Goal: Information Seeking & Learning: Learn about a topic

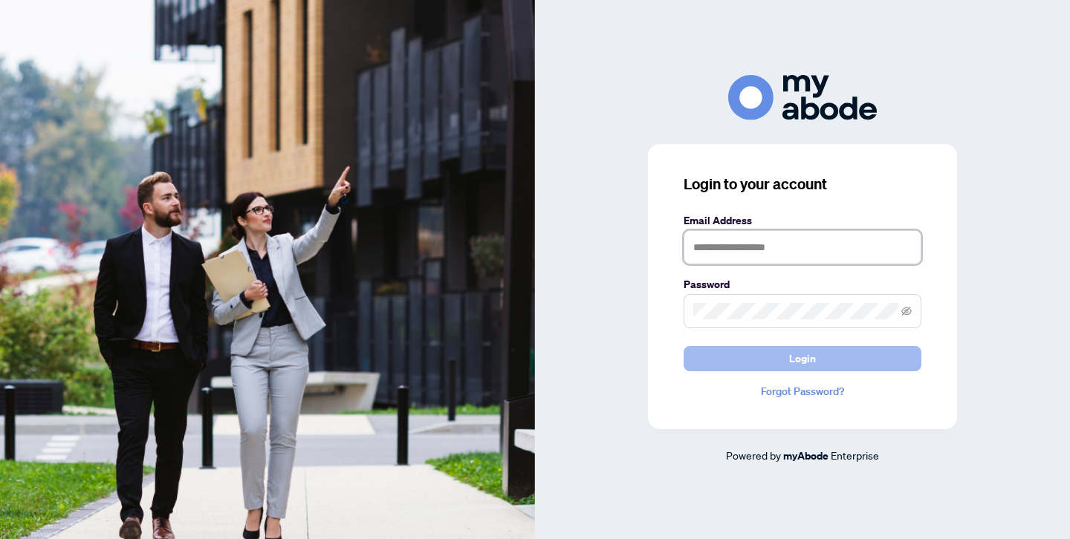
type input "**********"
click at [793, 348] on span "Login" at bounding box center [802, 359] width 27 height 24
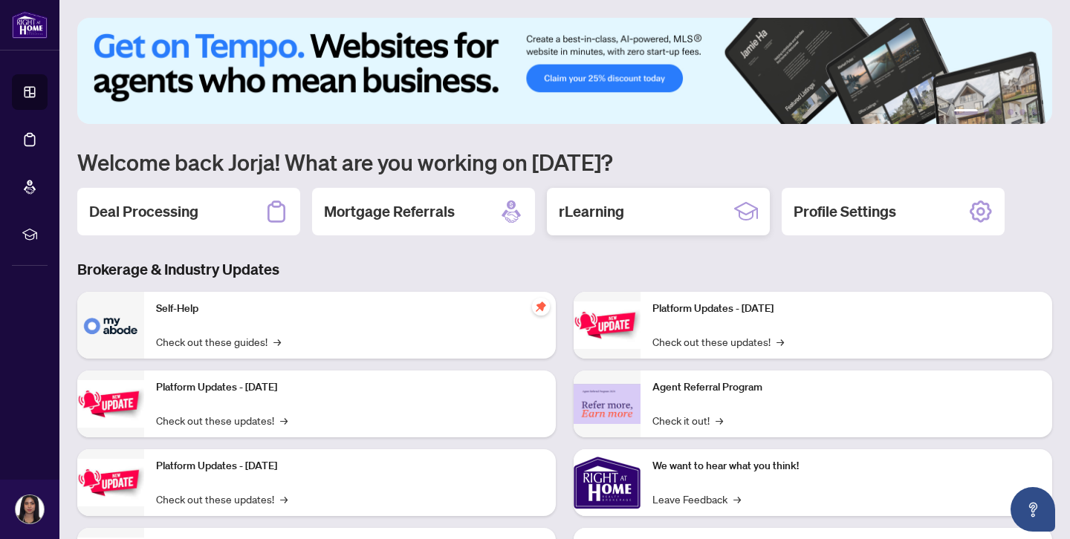
click at [565, 220] on h2 "rLearning" at bounding box center [591, 211] width 65 height 21
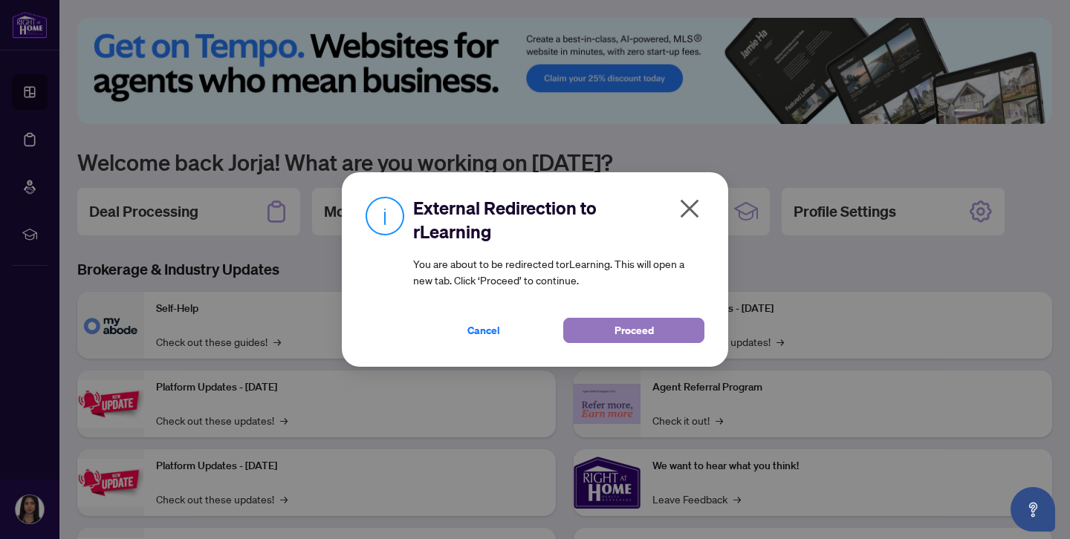
click at [593, 325] on button "Proceed" at bounding box center [633, 330] width 141 height 25
